Goal: Task Accomplishment & Management: Manage account settings

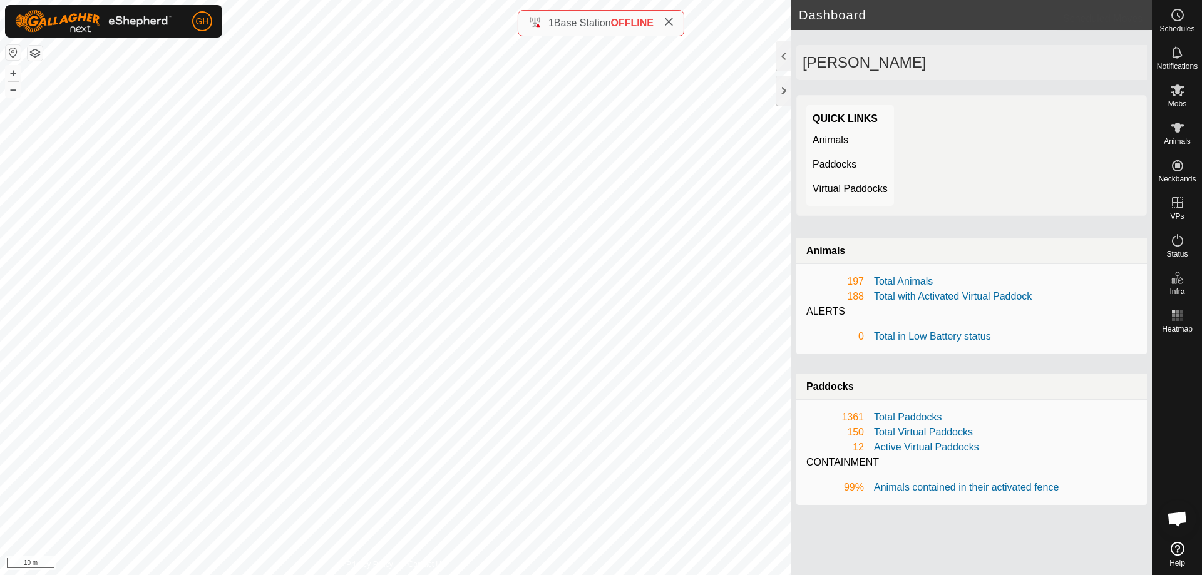
click at [1179, 46] on icon at bounding box center [1177, 52] width 15 height 15
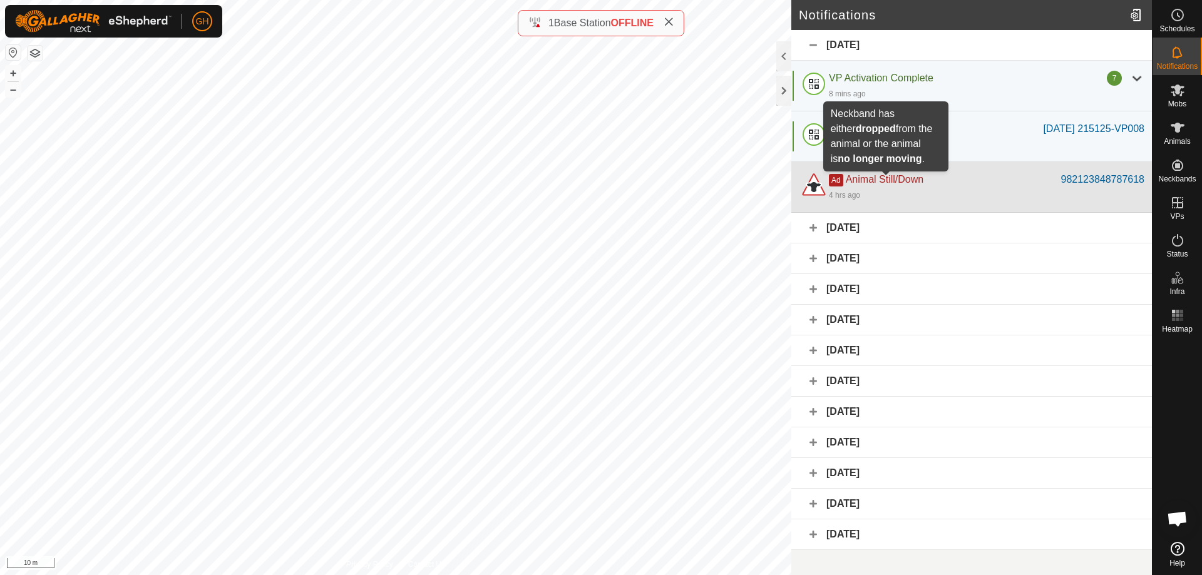
click at [887, 176] on span "Animal Still/Down" at bounding box center [885, 179] width 78 height 11
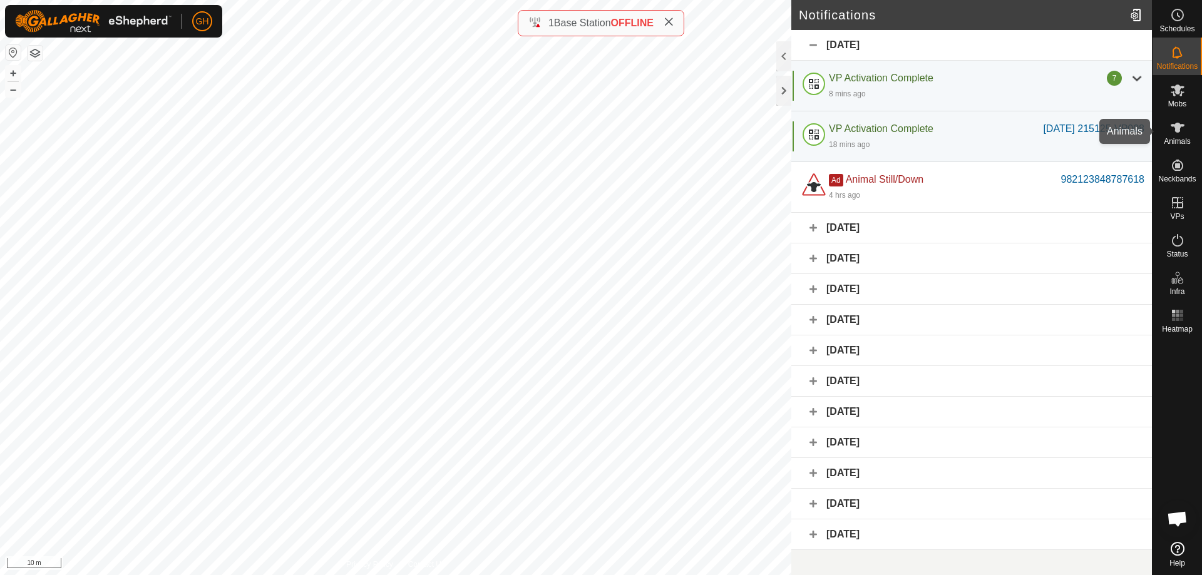
click at [1170, 134] on icon at bounding box center [1177, 127] width 15 height 15
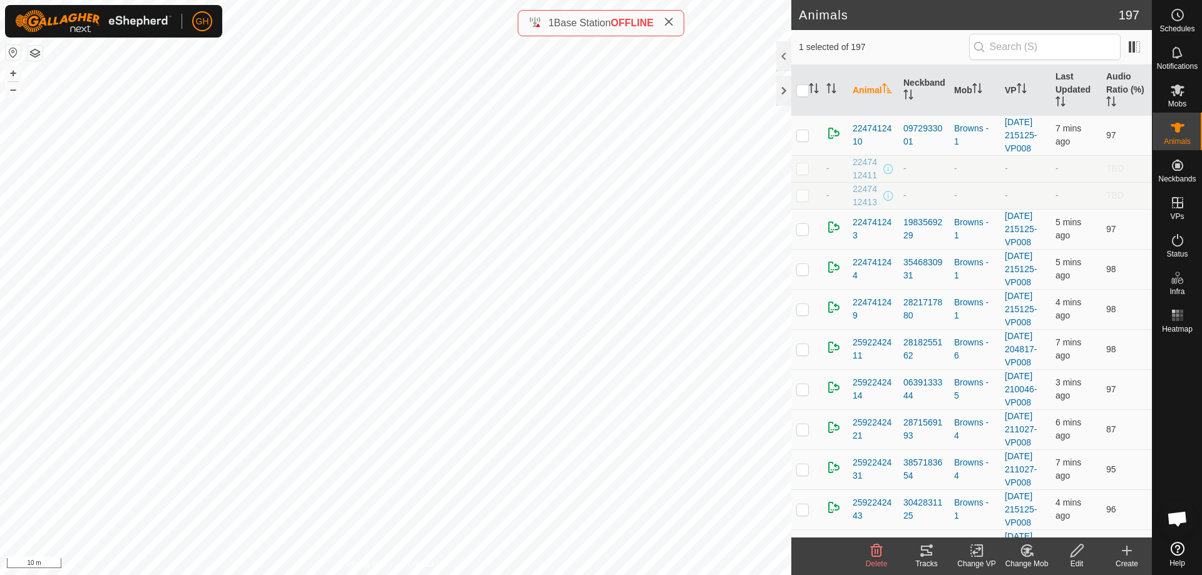
click at [1081, 553] on icon at bounding box center [1077, 550] width 16 height 15
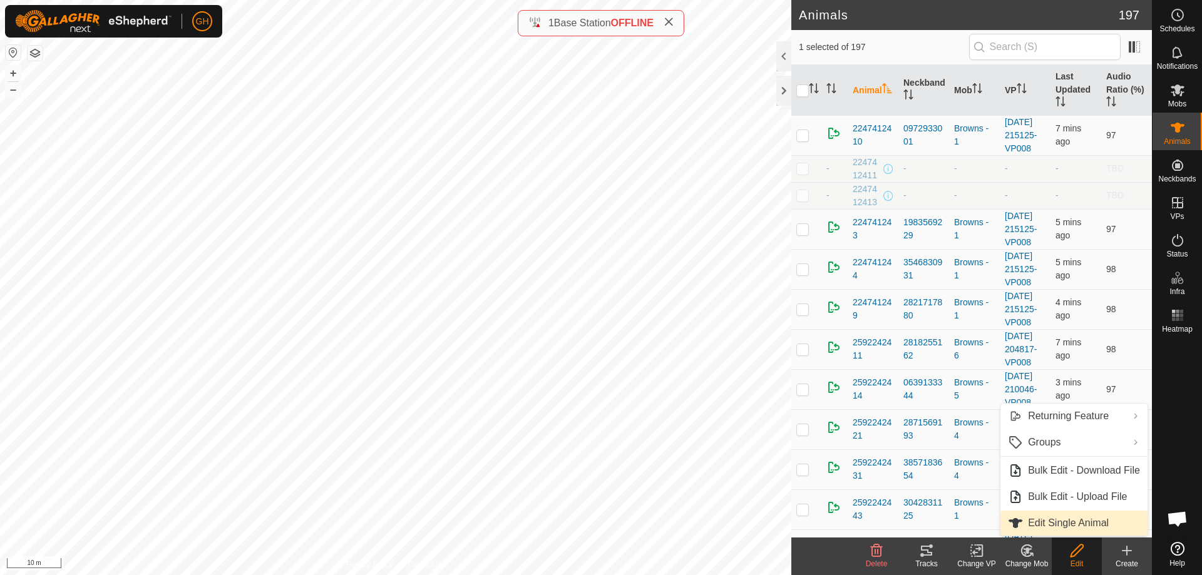
click at [1076, 523] on link "Edit Single Animal" at bounding box center [1073, 523] width 147 height 25
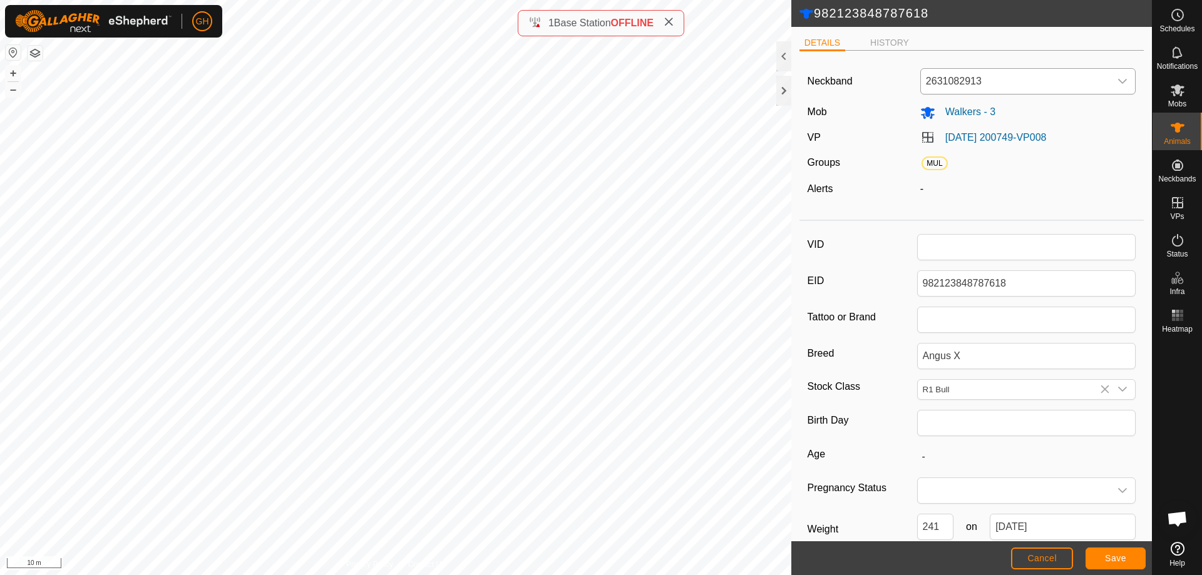
click at [977, 74] on span "2631082913" at bounding box center [1016, 81] width 190 height 25
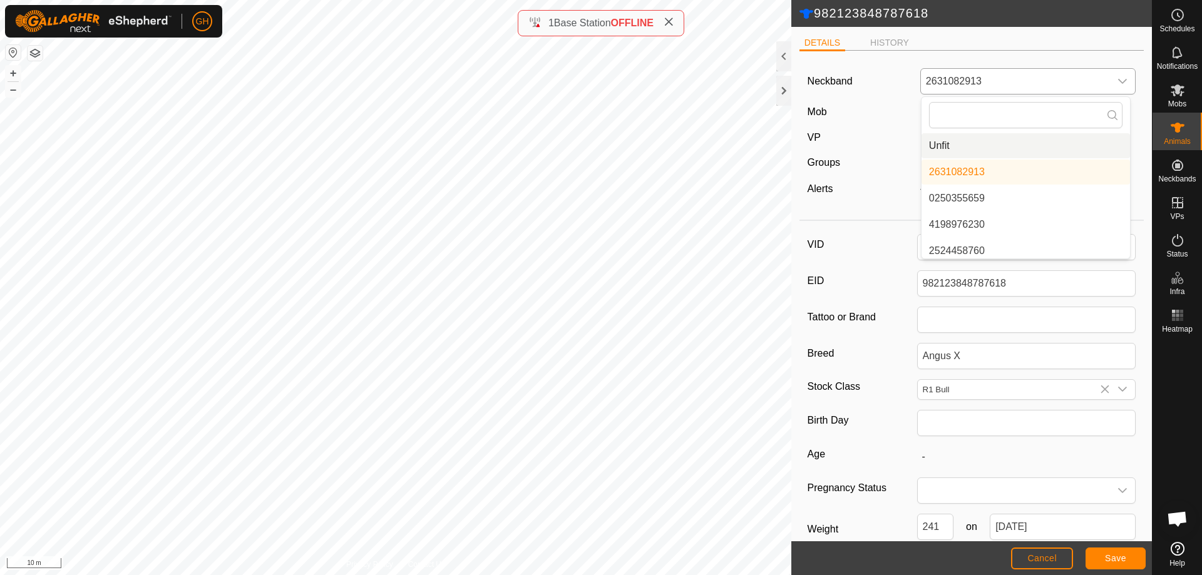
click at [984, 148] on li "Unfit" at bounding box center [1025, 145] width 208 height 25
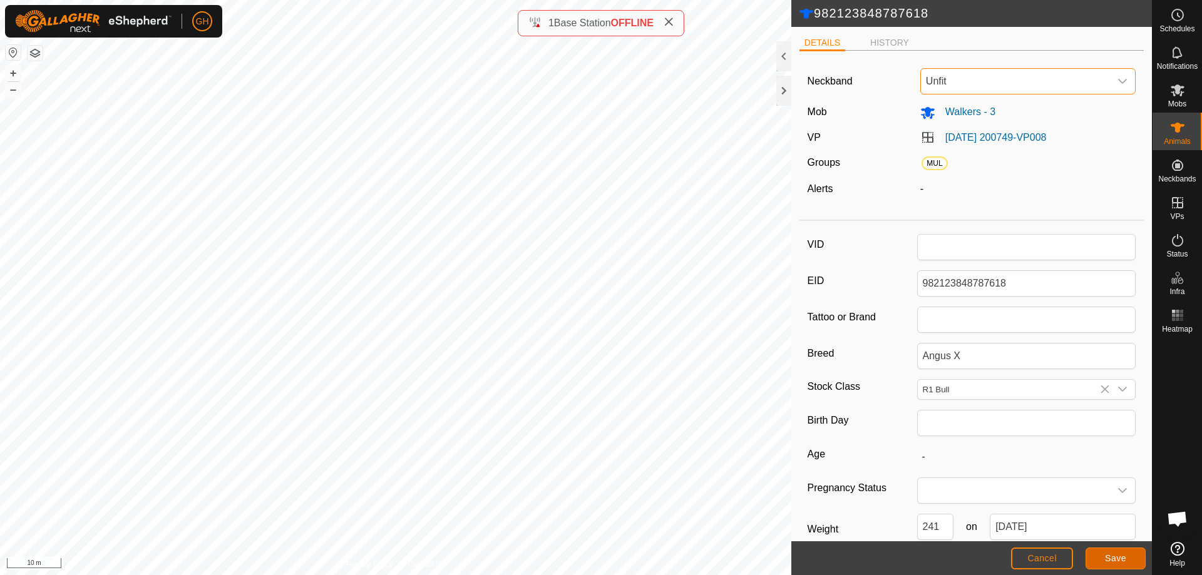
click at [1115, 560] on span "Save" at bounding box center [1115, 558] width 21 height 10
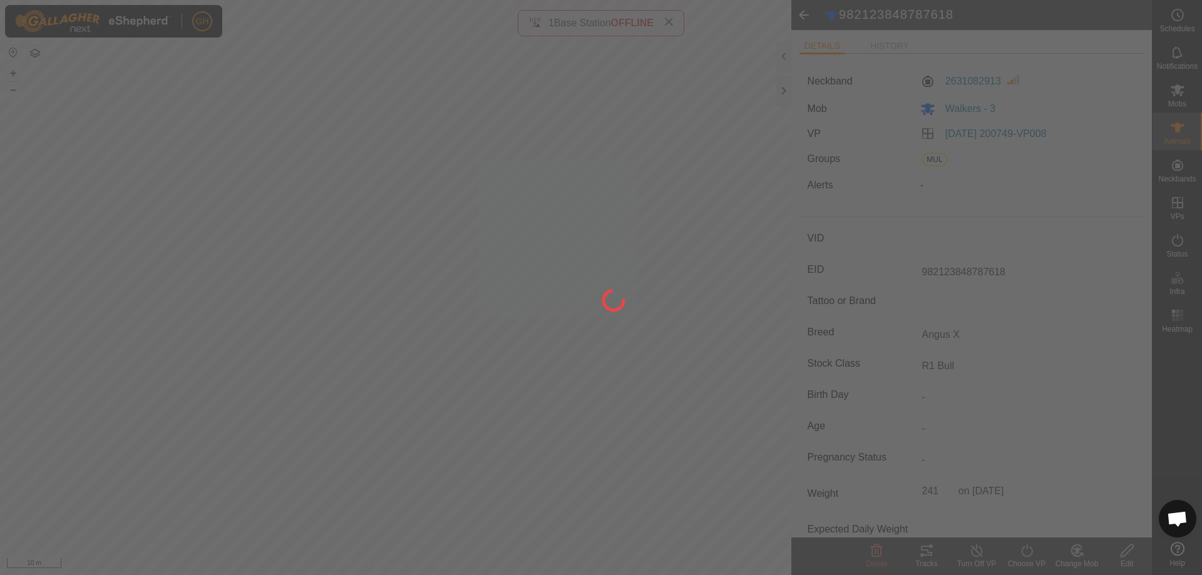
type input "-"
type input "241 kg"
type input "-"
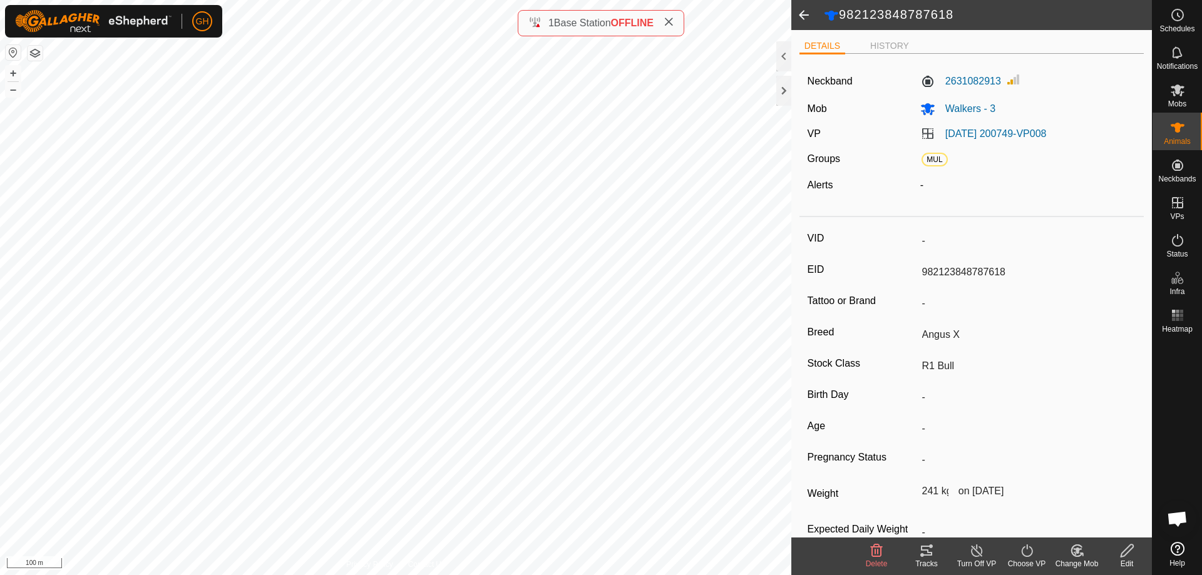
scroll to position [1965, 0]
click at [33, 51] on button "button" at bounding box center [35, 53] width 15 height 15
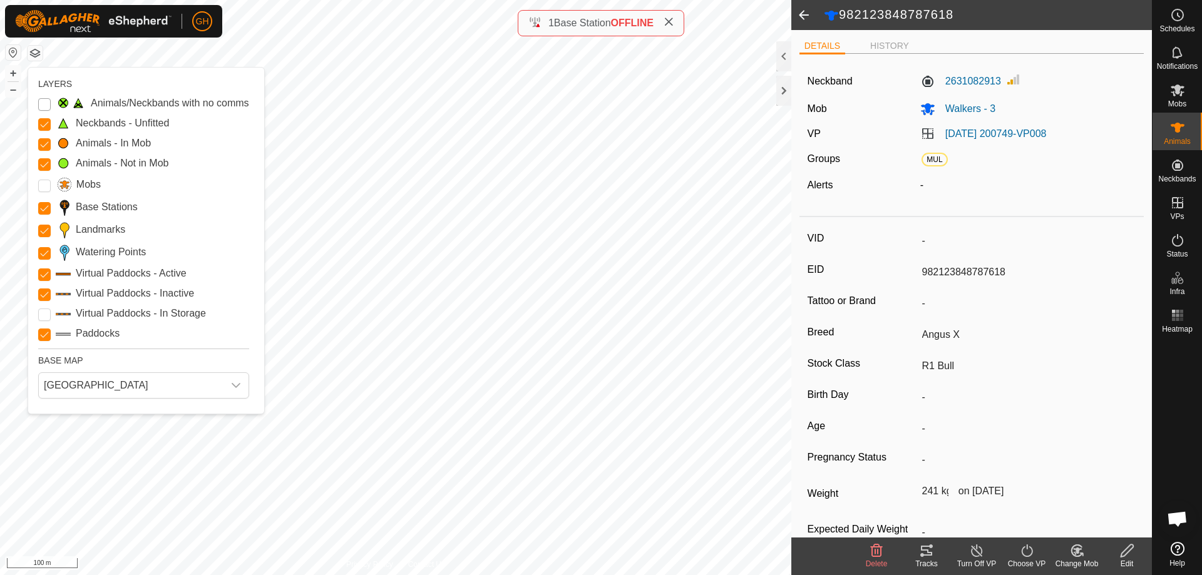
click at [39, 98] on Issue "Animals/Neckbands with no comms" at bounding box center [44, 104] width 13 height 13
